Goal: Information Seeking & Learning: Learn about a topic

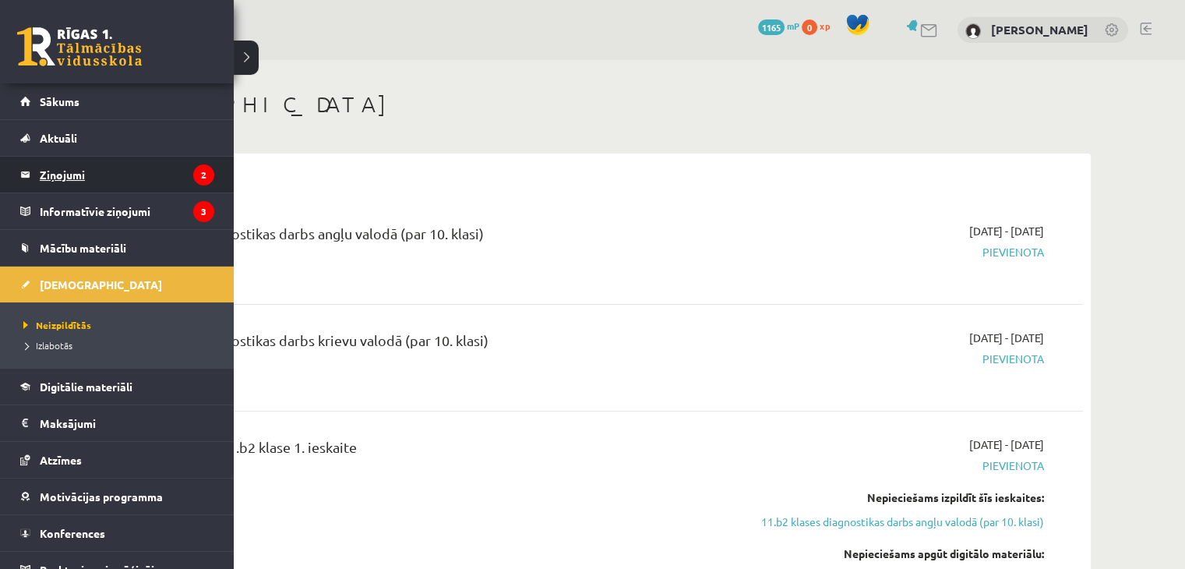
click at [111, 172] on legend "Ziņojumi 2" at bounding box center [127, 175] width 175 height 36
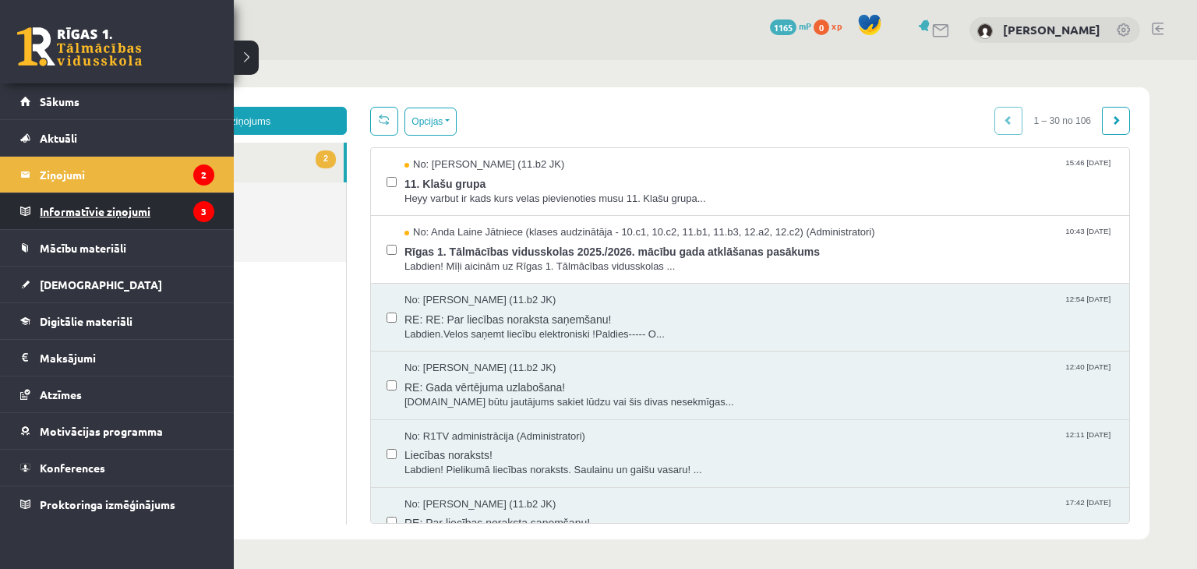
click at [64, 209] on legend "Informatīvie ziņojumi 3" at bounding box center [127, 211] width 175 height 36
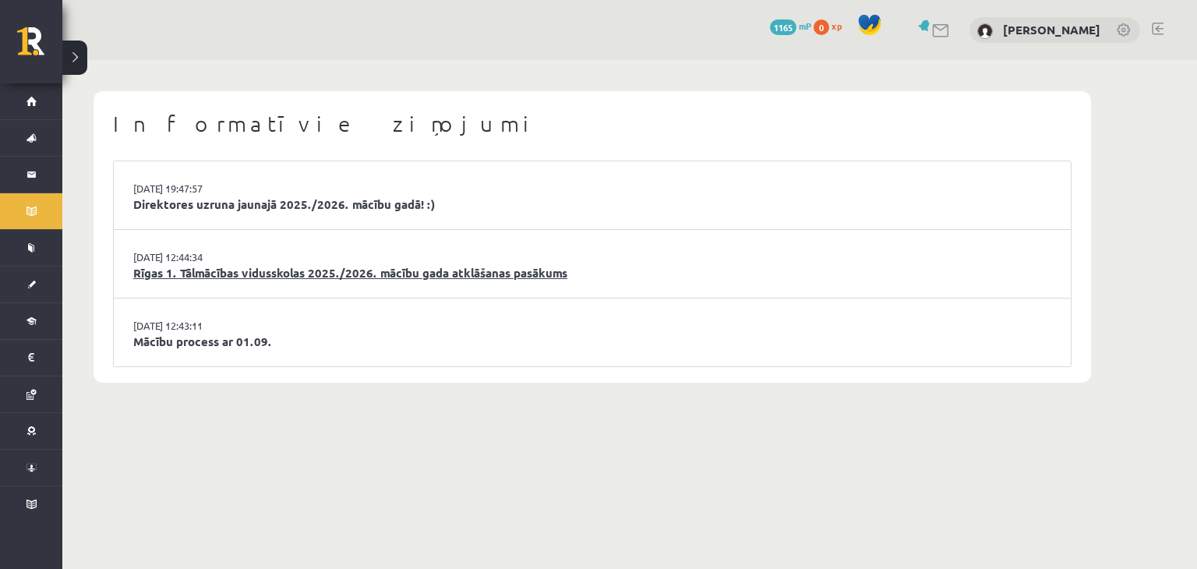
click at [372, 274] on link "Rīgas 1. Tālmācības vidusskolas 2025./2026. mācību gada atklāšanas pasākums" at bounding box center [592, 273] width 918 height 18
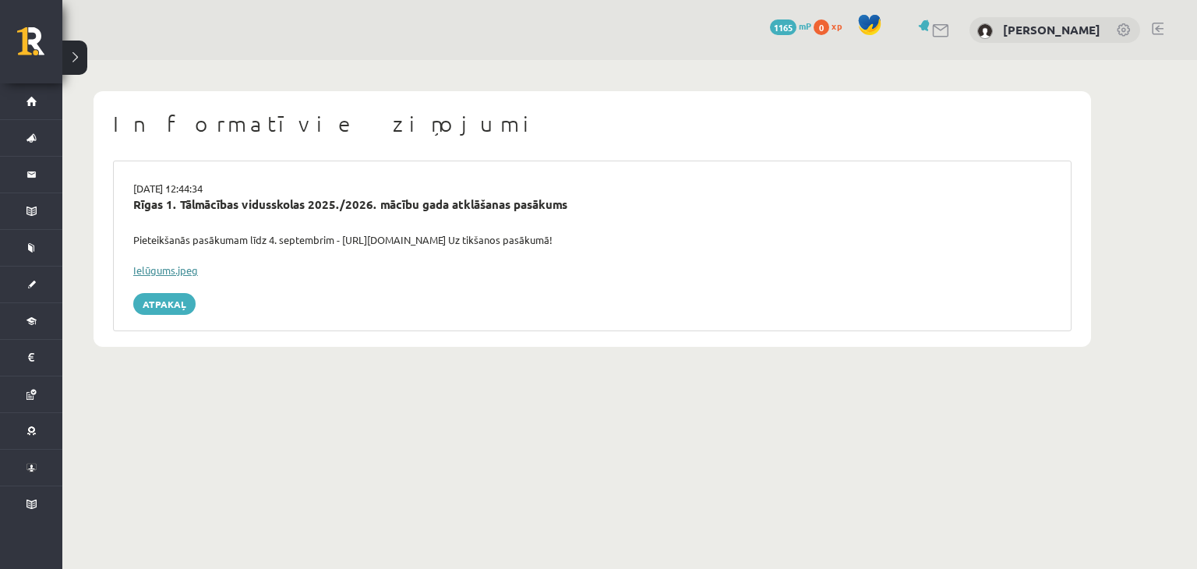
click at [171, 272] on link "Ielūgums.jpeg" at bounding box center [165, 269] width 65 height 13
drag, startPoint x: 340, startPoint y: 236, endPoint x: 521, endPoint y: 240, distance: 181.6
click at [521, 240] on div "Pieteikšanās pasākumam līdz 4. septembrim - https://forms.gle/3LWjJyadUWzknJDe9…" at bounding box center [592, 240] width 941 height 16
copy div "https://forms.gle/3LWjJyadUWzknJDe9"
